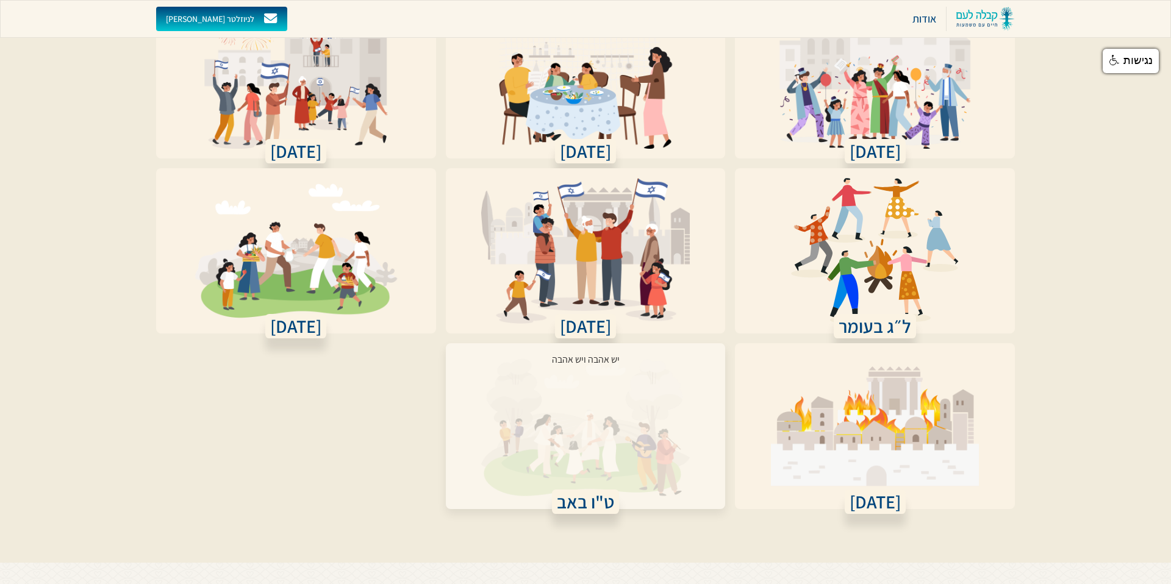
scroll to position [718, 0]
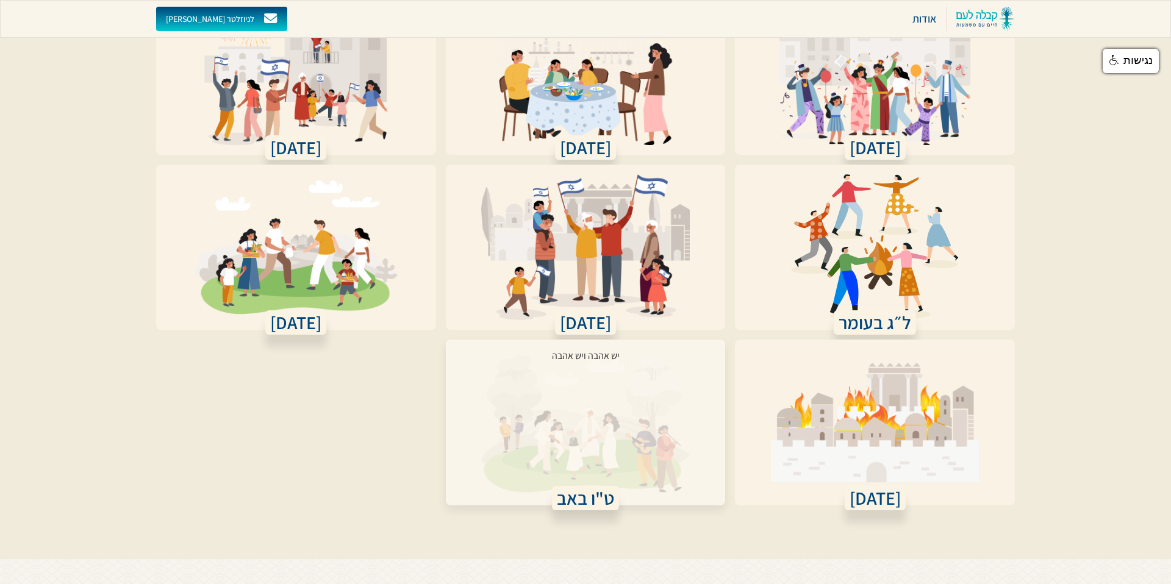
click at [609, 349] on div "יש אהבה ויש אהבה" at bounding box center [586, 415] width 68 height 132
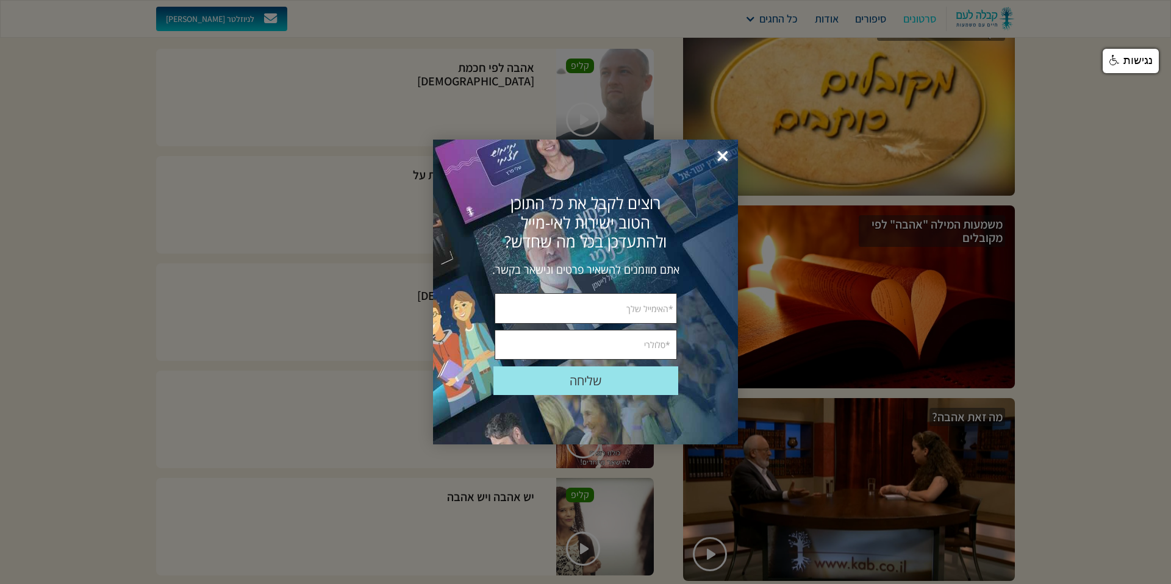
scroll to position [1327, 0]
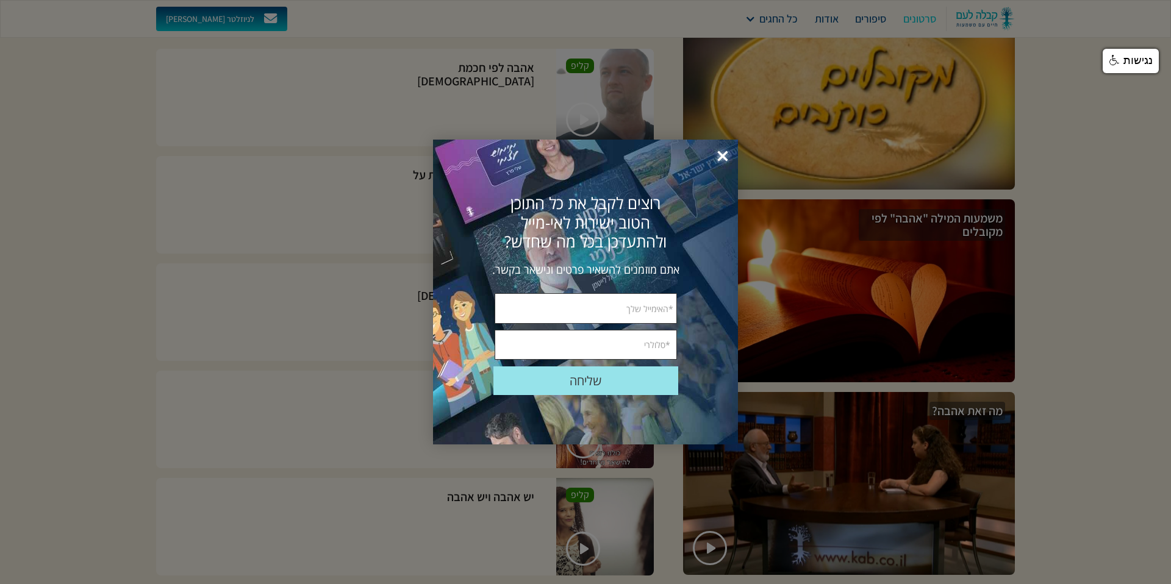
click at [723, 156] on span "×" at bounding box center [722, 156] width 27 height 27
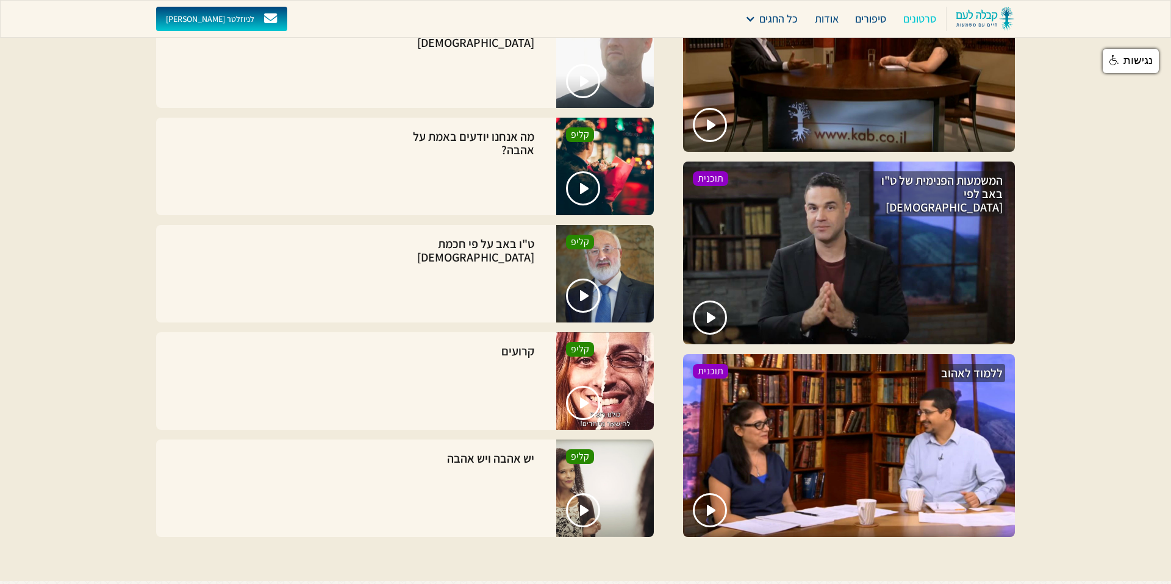
scroll to position [1754, 0]
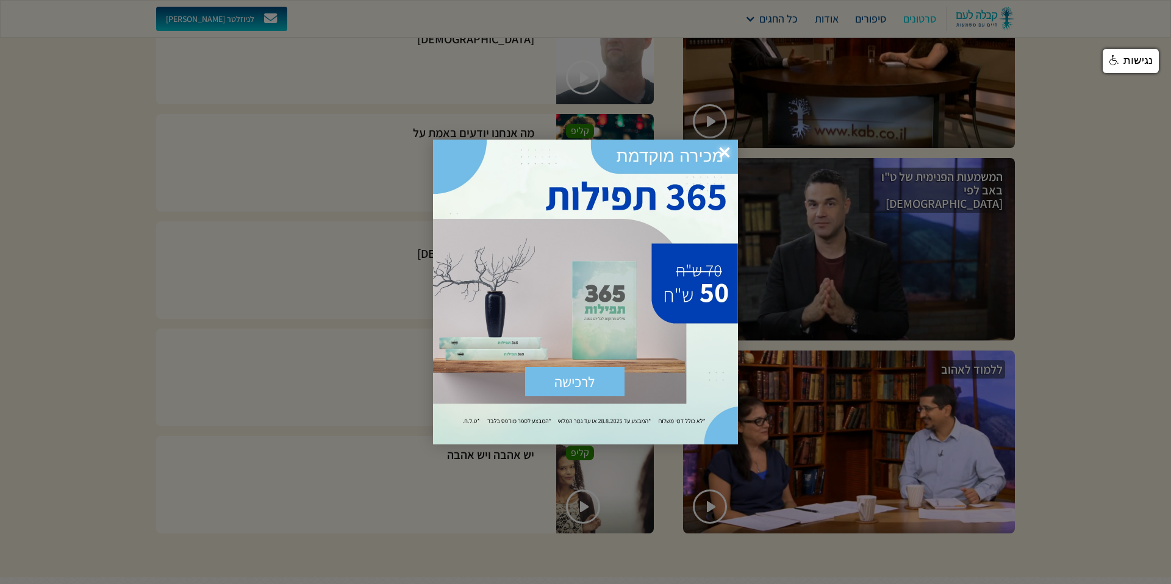
click at [1092, 270] on div at bounding box center [585, 292] width 1171 height 584
click at [721, 149] on span "×" at bounding box center [724, 153] width 27 height 27
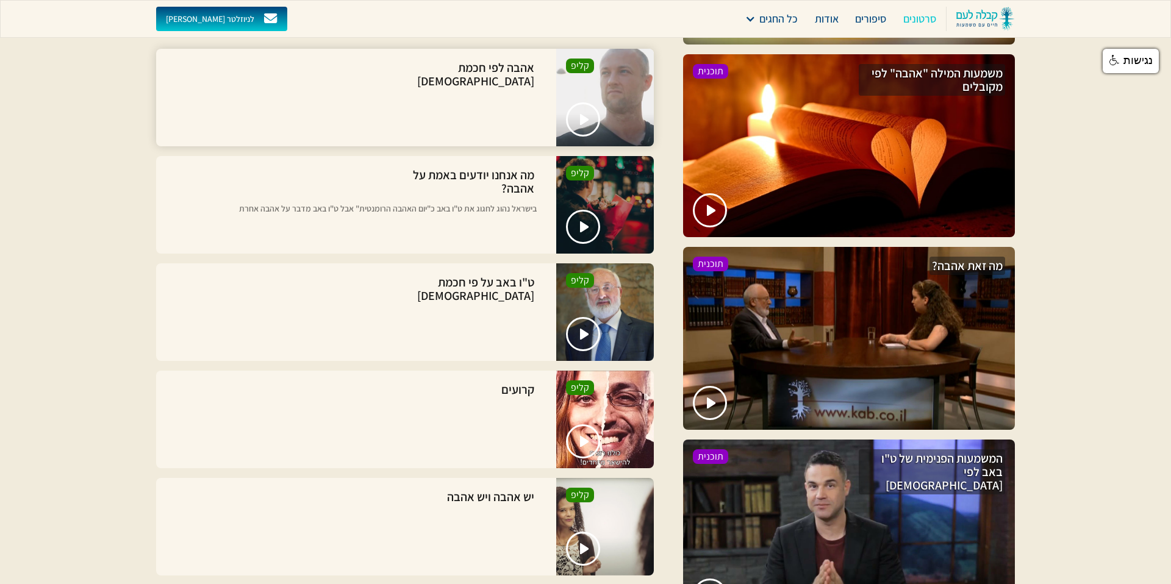
scroll to position [1475, 0]
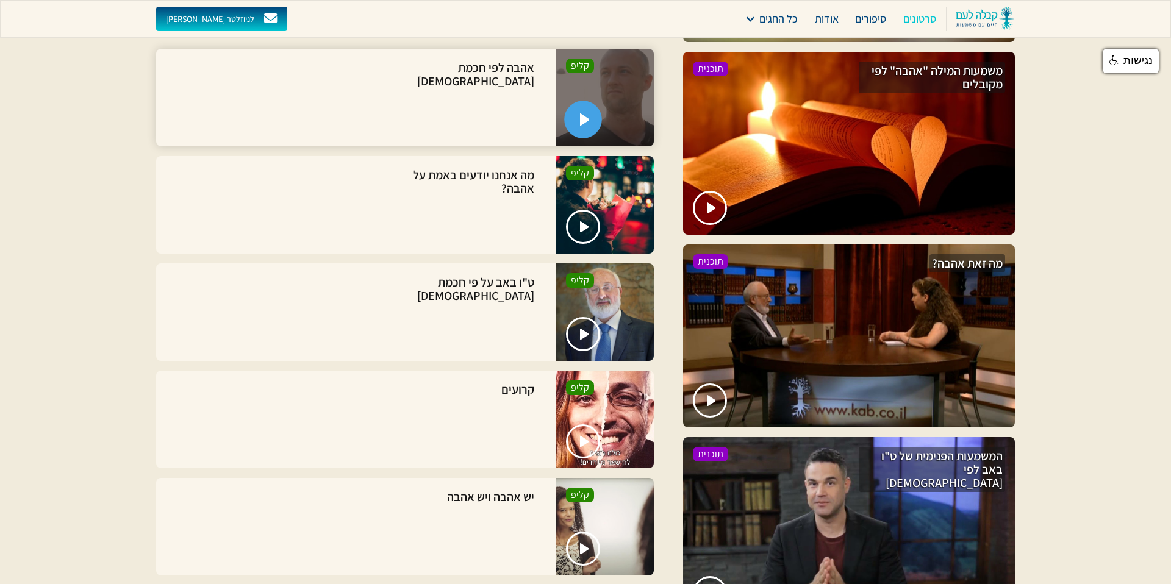
click at [586, 120] on img "open lightbox" at bounding box center [585, 119] width 10 height 12
